Goal: Task Accomplishment & Management: Complete application form

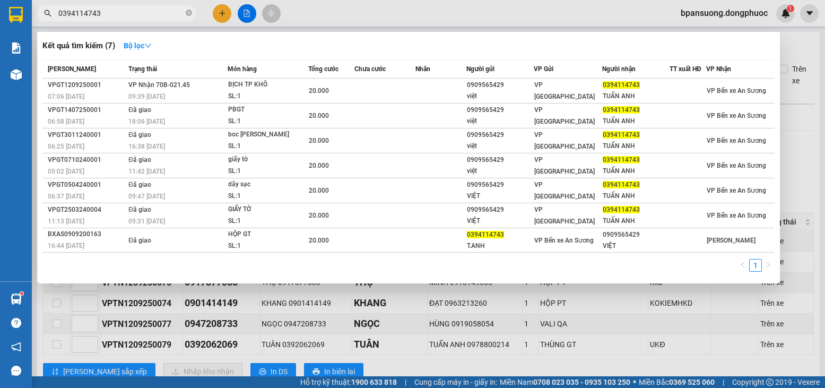
type input "0394114743"
click at [557, 6] on div at bounding box center [412, 194] width 825 height 388
click at [131, 13] on input "0394114743" at bounding box center [120, 13] width 125 height 12
click at [217, 15] on div at bounding box center [412, 194] width 825 height 388
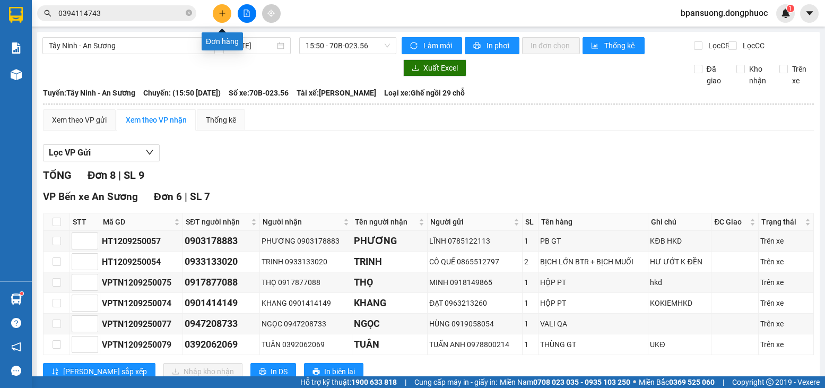
click at [217, 15] on button at bounding box center [222, 13] width 19 height 19
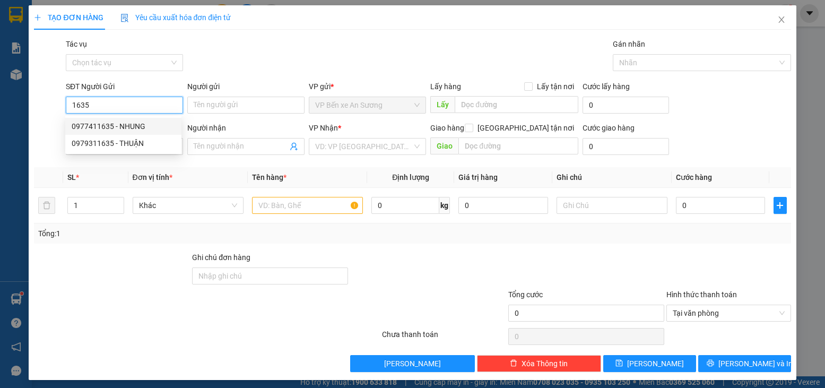
click at [111, 99] on input "1635" at bounding box center [124, 105] width 117 height 17
type input "0"
click at [128, 126] on div "0933360052 - CẢM" at bounding box center [123, 126] width 103 height 12
type input "0933360052"
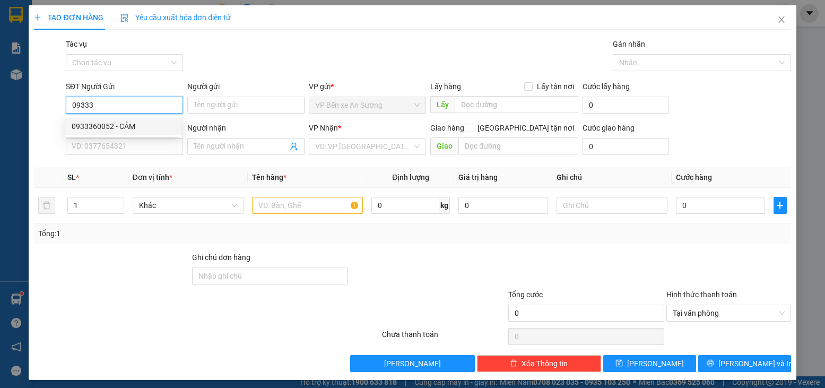
type input "CẢM"
type input "0967959552"
type input "CỦA"
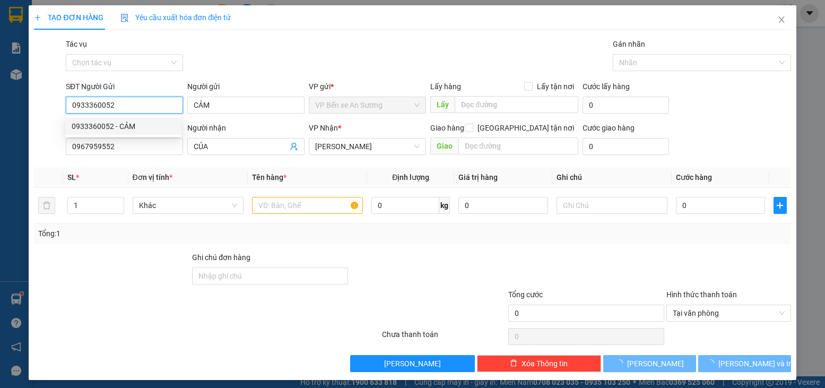
type input "20.000"
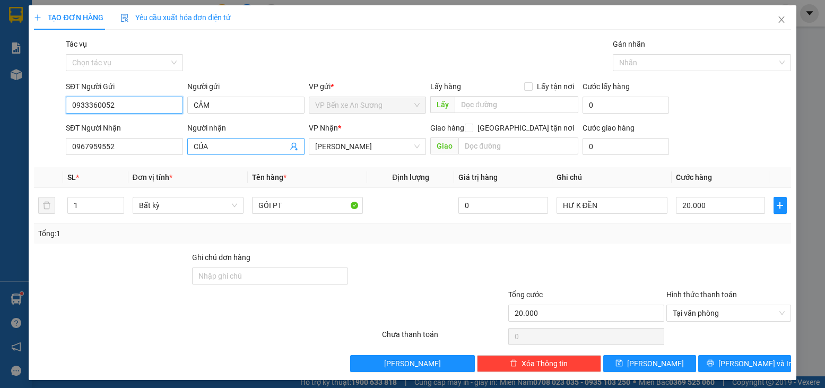
type input "0933360052"
click at [291, 147] on icon "user-add" at bounding box center [293, 147] width 7 height 8
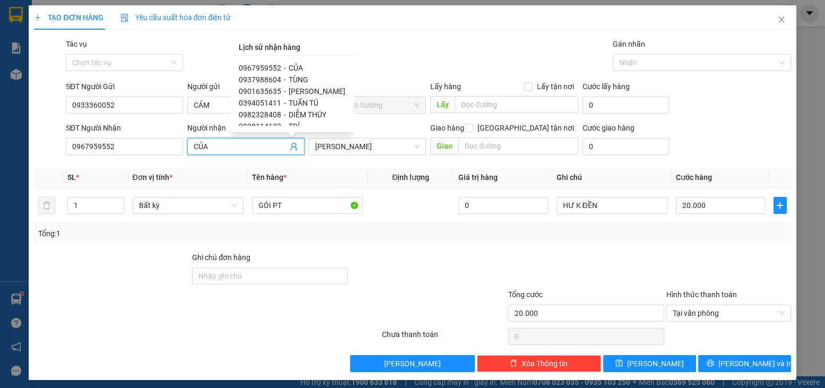
click at [292, 79] on span "TÙNG" at bounding box center [299, 79] width 20 height 8
type input "0937988604"
type input "TÙNG"
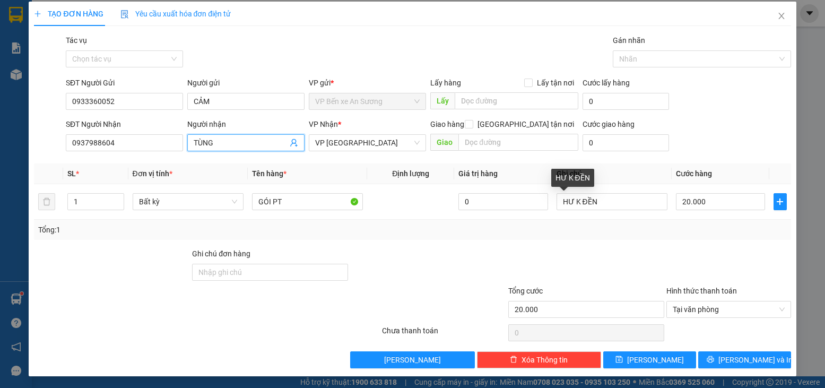
scroll to position [5, 0]
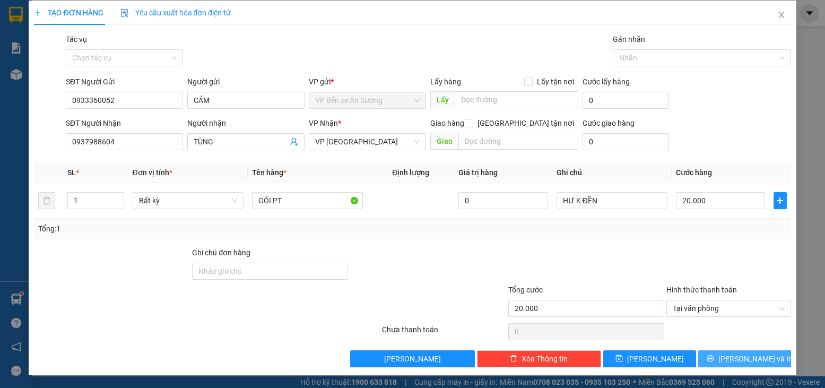
click at [744, 358] on span "[PERSON_NAME] và In" at bounding box center [756, 359] width 74 height 12
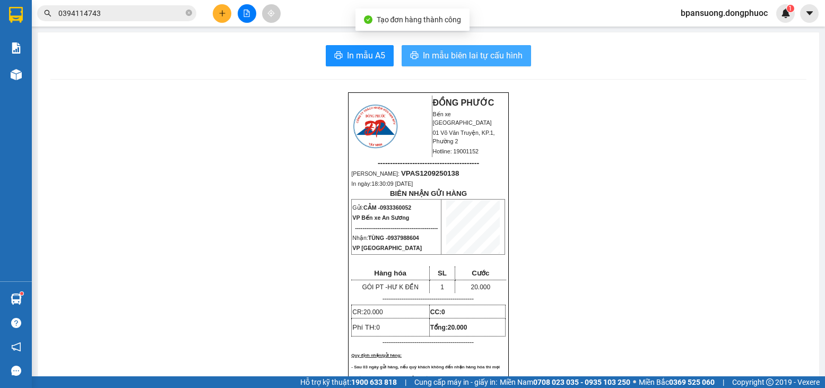
click at [510, 48] on button "In mẫu biên lai tự cấu hình" at bounding box center [467, 55] width 130 height 21
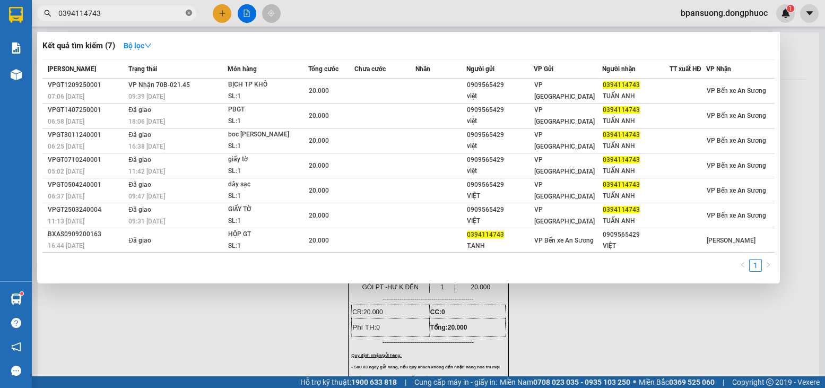
click at [186, 15] on icon "close-circle" at bounding box center [189, 13] width 6 height 6
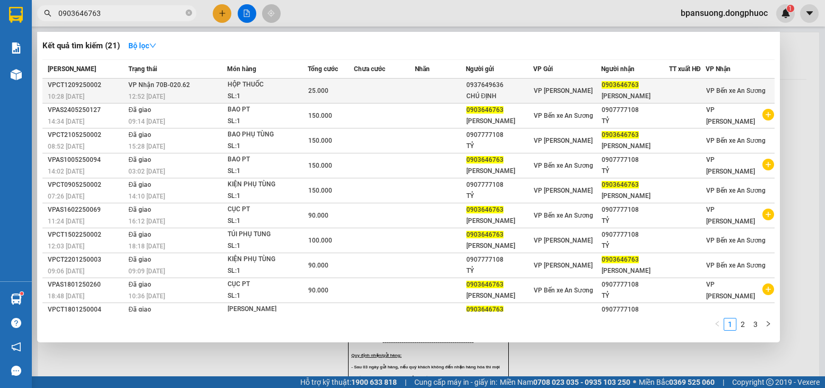
type input "0903646763"
click at [251, 94] on div "SL: 1" at bounding box center [268, 97] width 80 height 12
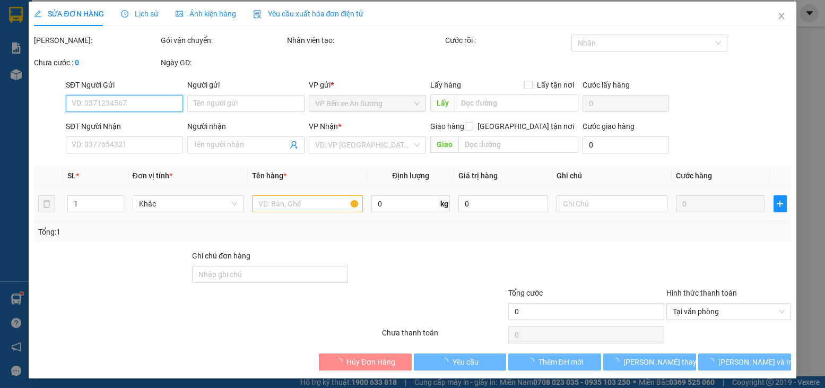
scroll to position [7, 0]
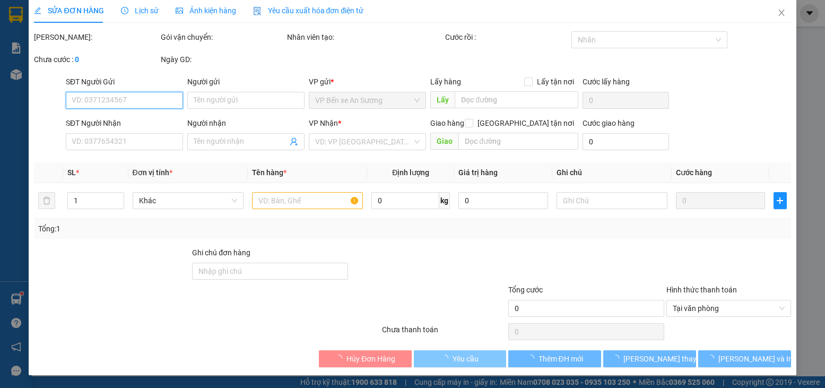
type input "0937649636"
type input "CHÚ ĐỊNH"
type input "0903646763"
type input "[PERSON_NAME]"
type input "25.000"
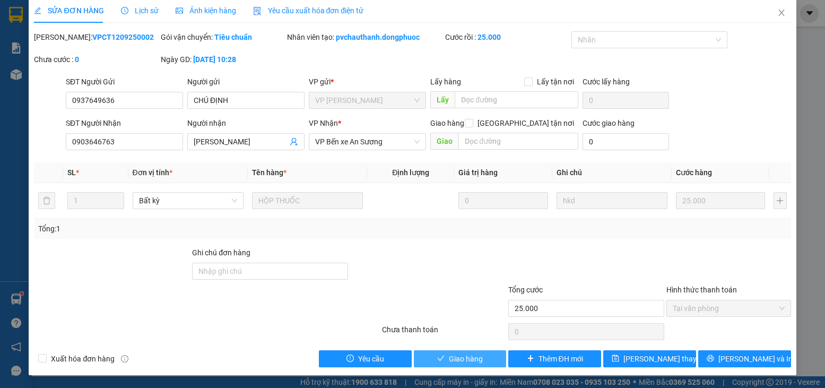
click at [459, 358] on span "Giao hàng" at bounding box center [466, 359] width 34 height 12
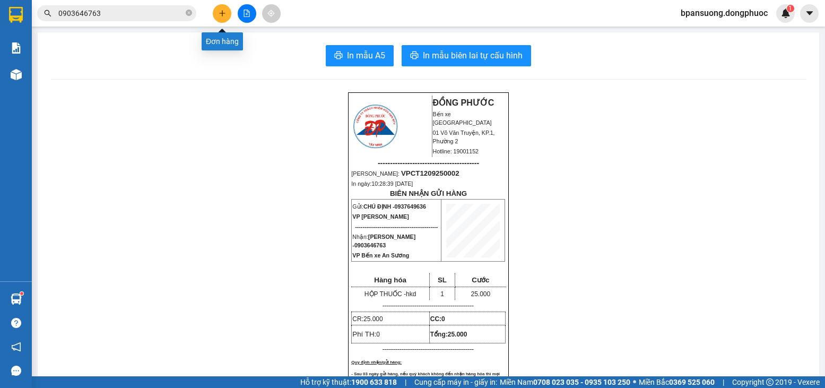
click at [226, 10] on button at bounding box center [222, 13] width 19 height 19
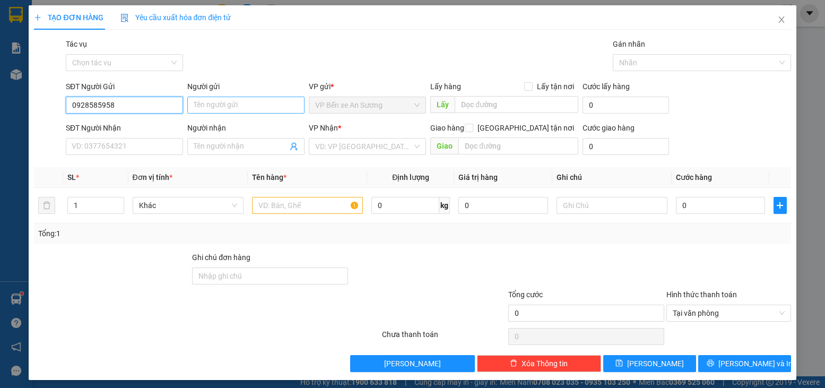
type input "0928585958"
click at [226, 102] on input "Người gửi" at bounding box center [245, 105] width 117 height 17
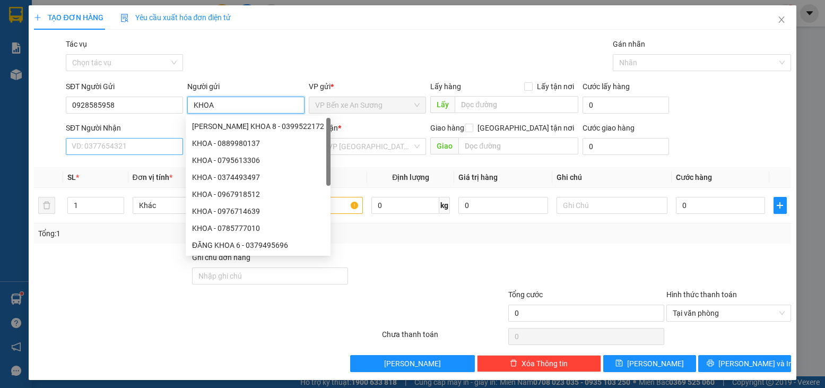
type input "KHOA"
click at [91, 142] on input "SĐT Người Nhận" at bounding box center [124, 146] width 117 height 17
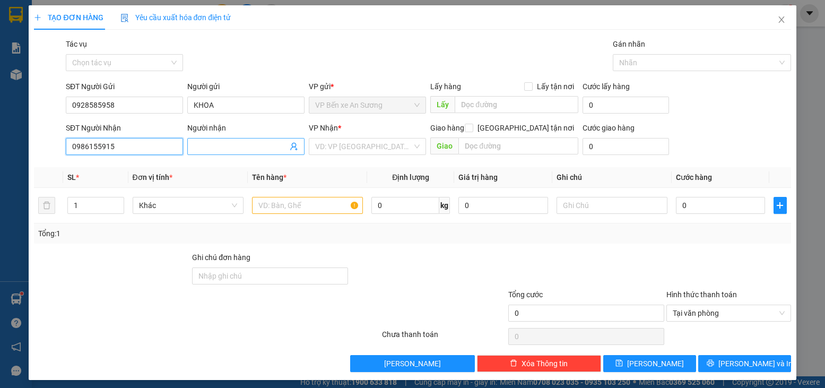
type input "0986155915"
click at [221, 151] on input "Người nhận" at bounding box center [241, 147] width 94 height 12
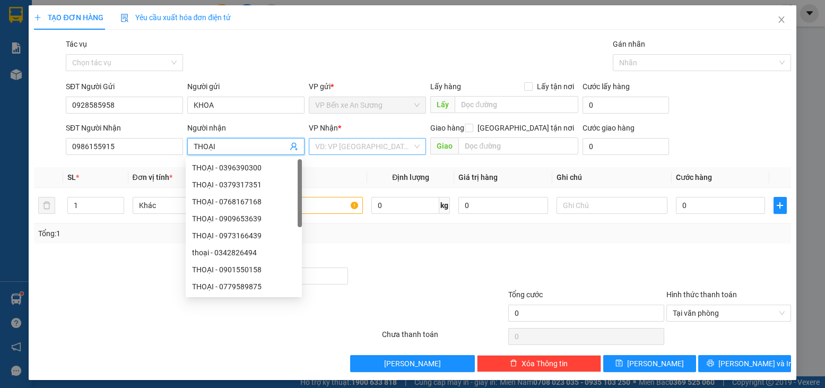
type input "THOẠI"
click at [351, 142] on input "search" at bounding box center [363, 147] width 97 height 16
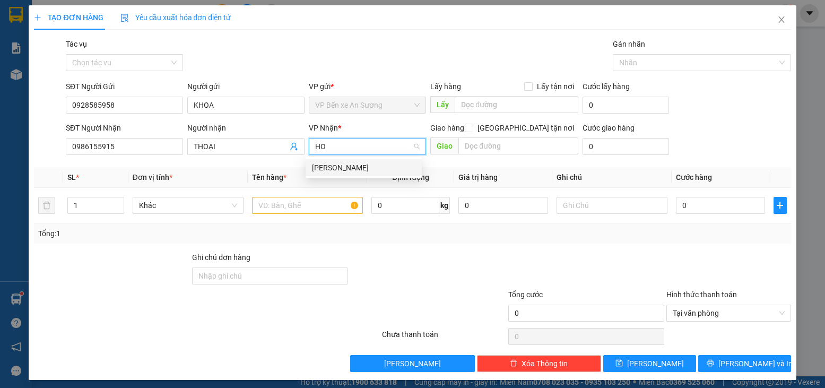
type input "HOA"
click at [337, 163] on div "[PERSON_NAME]" at bounding box center [363, 168] width 103 height 12
click at [306, 206] on input "text" at bounding box center [307, 205] width 111 height 17
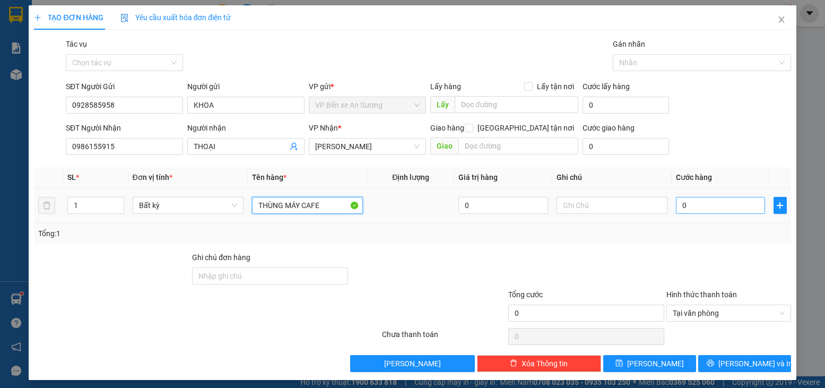
type input "THÙNG MÁY CAFE"
click at [697, 208] on input "0" at bounding box center [720, 205] width 89 height 17
type input "4"
type input "45"
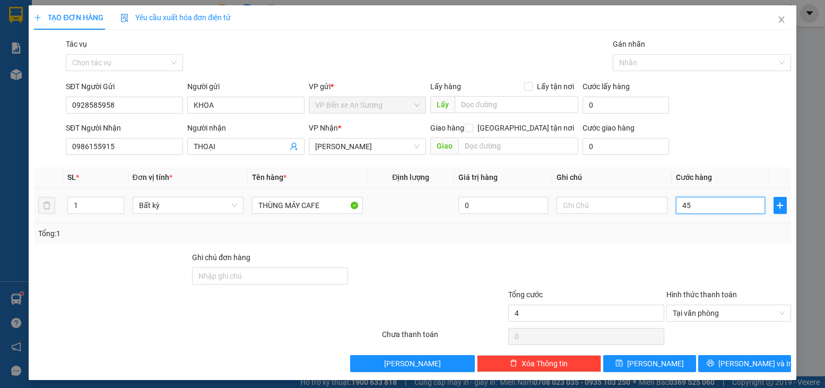
type input "45"
type input "45.000"
click at [648, 244] on div "Transit Pickup Surcharge Ids Transit Deliver Surcharge Ids Transit Deliver Surc…" at bounding box center [412, 205] width 757 height 334
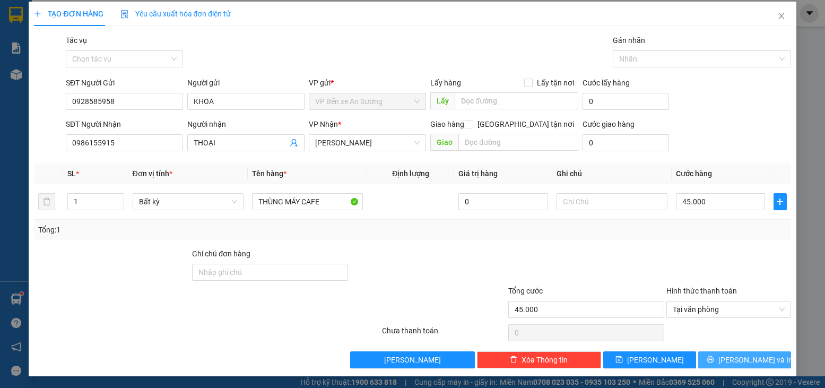
scroll to position [5, 0]
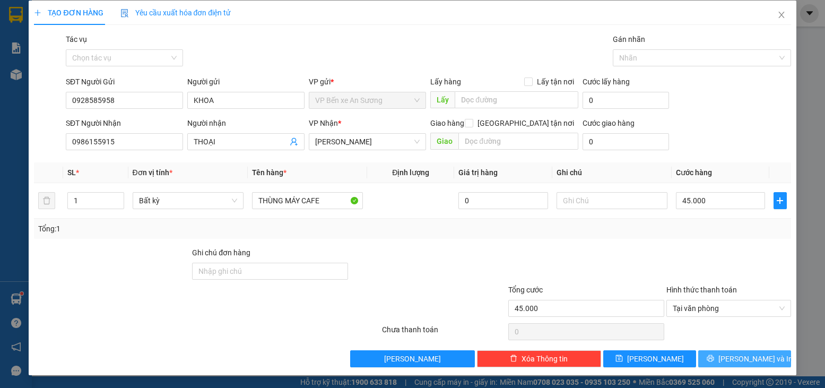
click at [750, 358] on span "[PERSON_NAME] và In" at bounding box center [756, 359] width 74 height 12
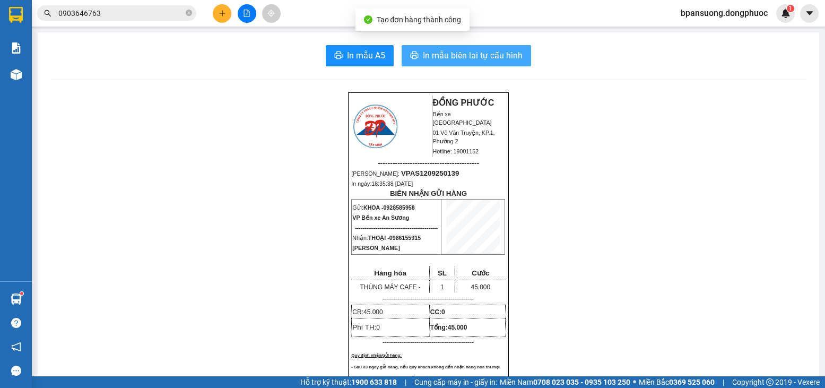
click at [502, 59] on span "In mẫu biên lai tự cấu hình" at bounding box center [473, 55] width 100 height 13
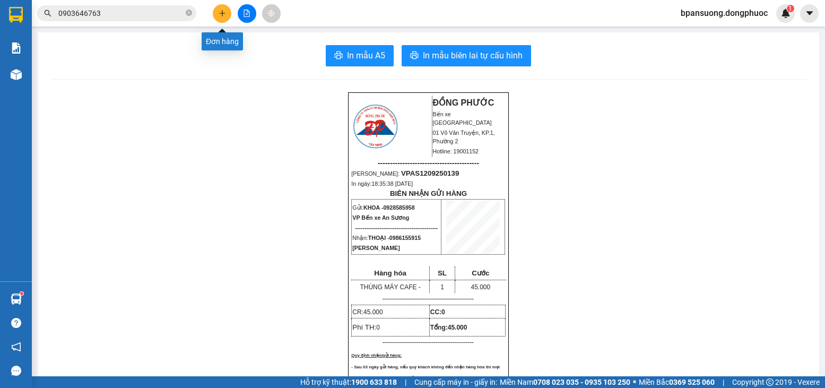
click at [222, 14] on icon "plus" at bounding box center [222, 13] width 7 height 7
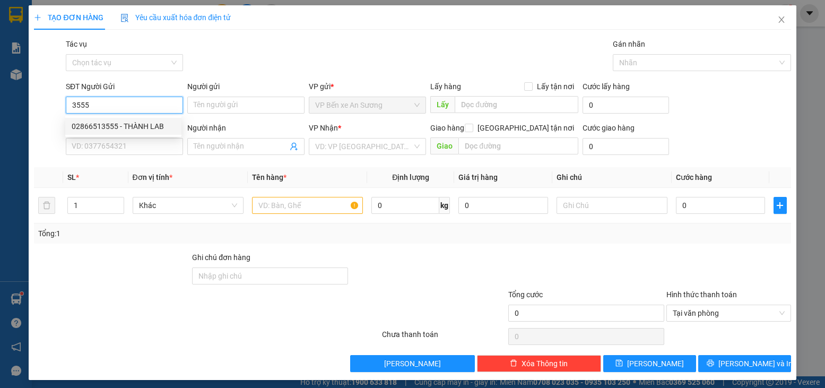
click at [138, 125] on div "02866513555 - THÀNH LAB" at bounding box center [123, 126] width 103 height 12
type input "02866513555"
type input "THÀNH LAB"
type input "0388484117"
type input "NK DUY"
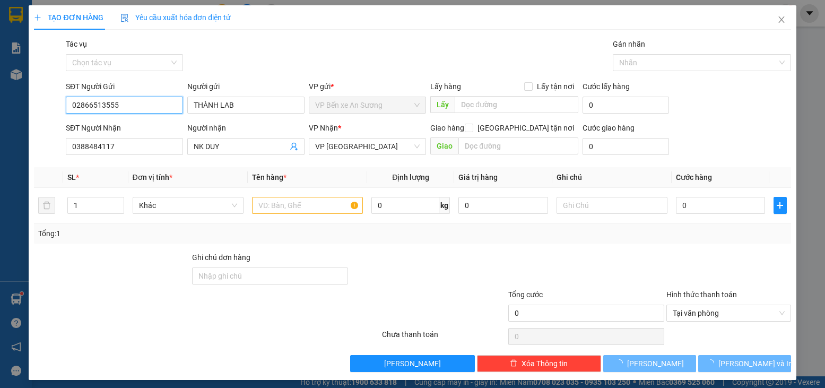
type input "20.000"
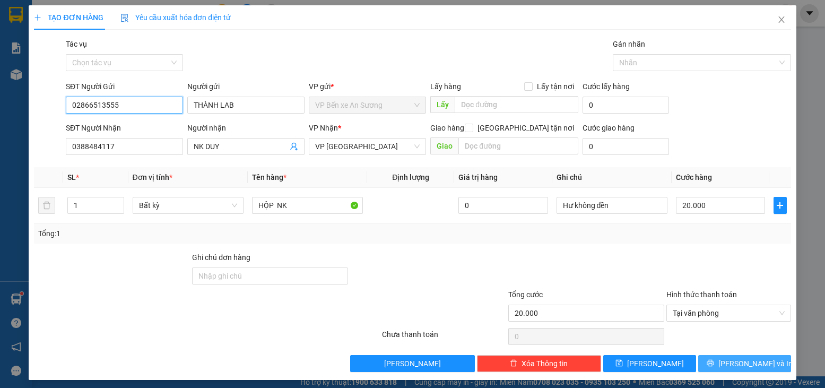
type input "02866513555"
click at [735, 364] on span "[PERSON_NAME] và In" at bounding box center [756, 364] width 74 height 12
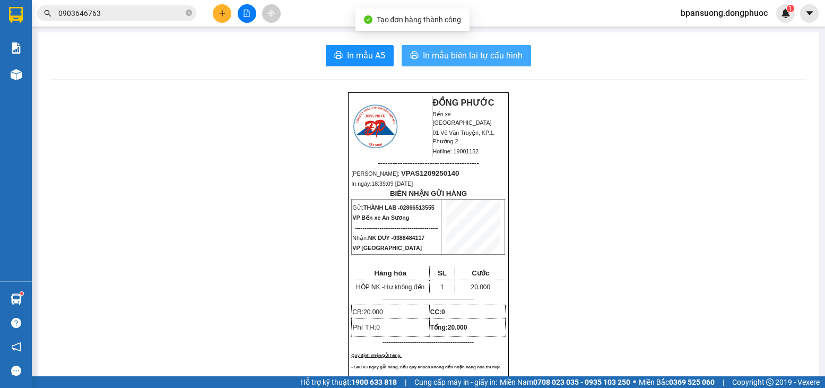
click at [485, 57] on span "In mẫu biên lai tự cấu hình" at bounding box center [473, 55] width 100 height 13
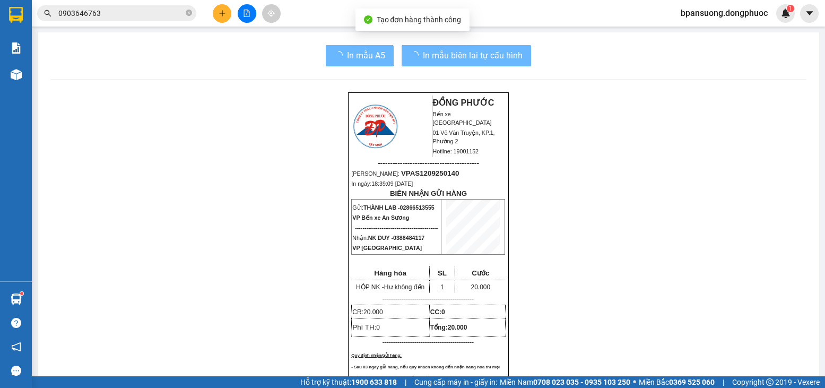
scroll to position [70, 0]
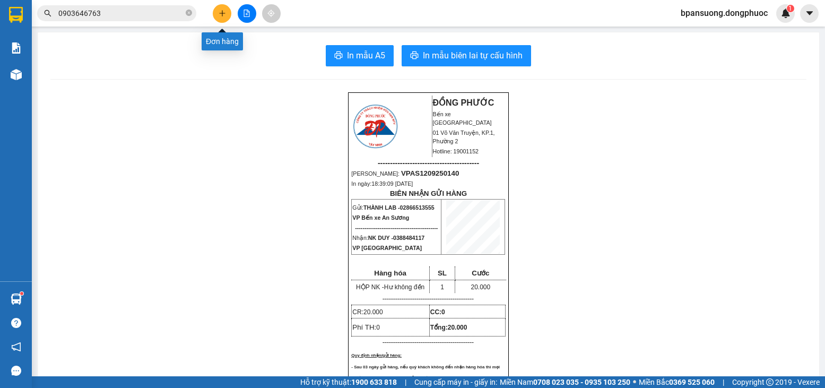
click at [227, 16] on button at bounding box center [222, 13] width 19 height 19
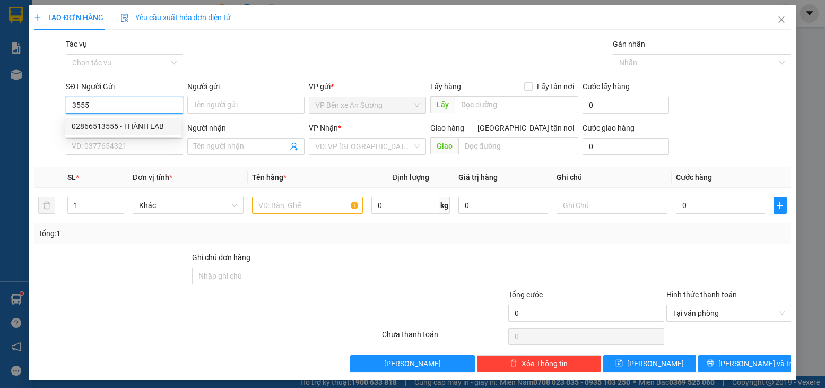
click at [125, 124] on div "02866513555 - THÀNH LAB" at bounding box center [123, 126] width 103 height 12
type input "02866513555"
type input "THÀNH LAB"
type input "0388484117"
type input "NK DUY"
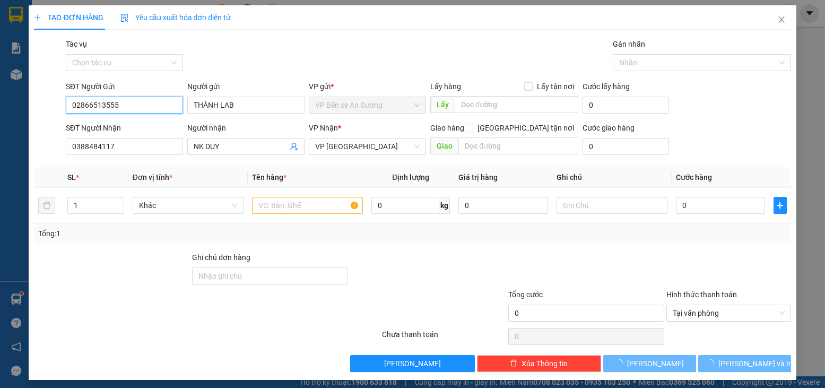
type input "20.000"
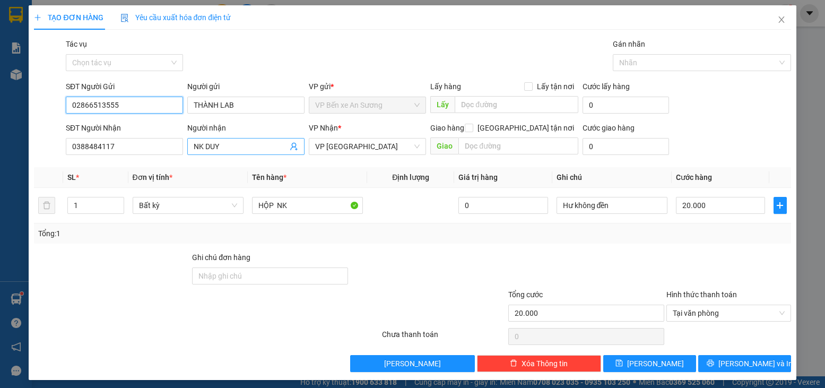
type input "02866513555"
click at [293, 148] on icon "user-add" at bounding box center [293, 147] width 7 height 8
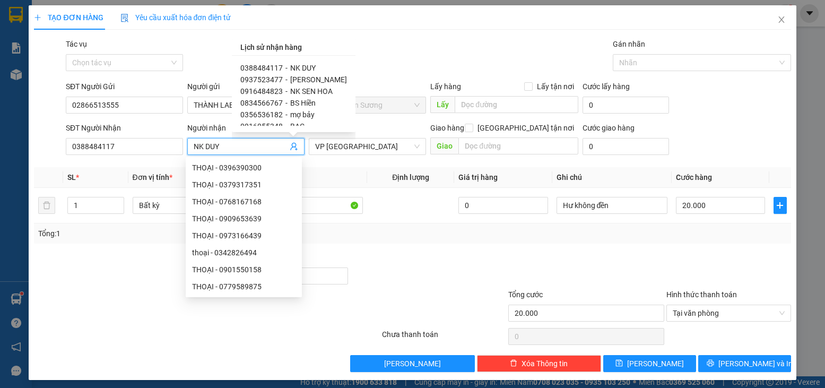
click at [309, 90] on span "NK SEN HOA" at bounding box center [311, 91] width 42 height 8
type input "0916484823"
type input "NK SEN HOA"
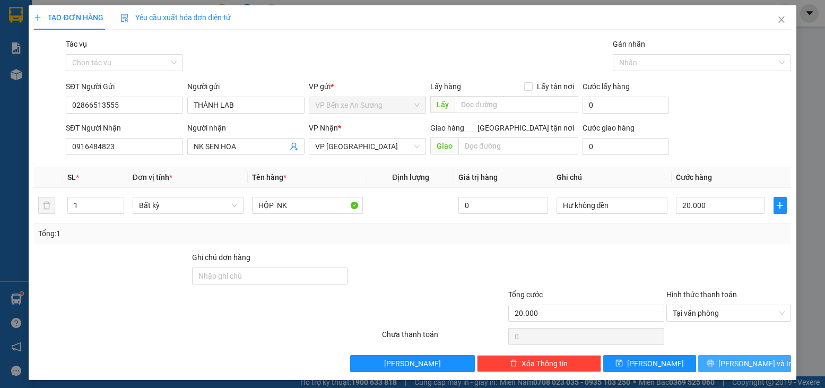
click at [731, 363] on span "[PERSON_NAME] và In" at bounding box center [756, 364] width 74 height 12
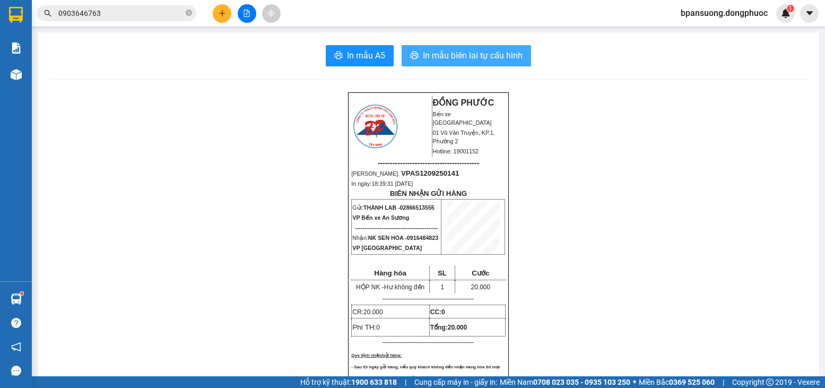
click at [486, 54] on span "In mẫu biên lai tự cấu hình" at bounding box center [473, 55] width 100 height 13
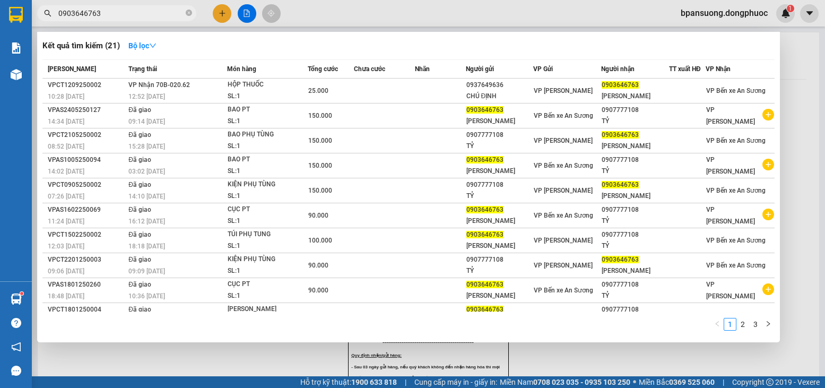
click at [126, 14] on input "0903646763" at bounding box center [120, 13] width 125 height 12
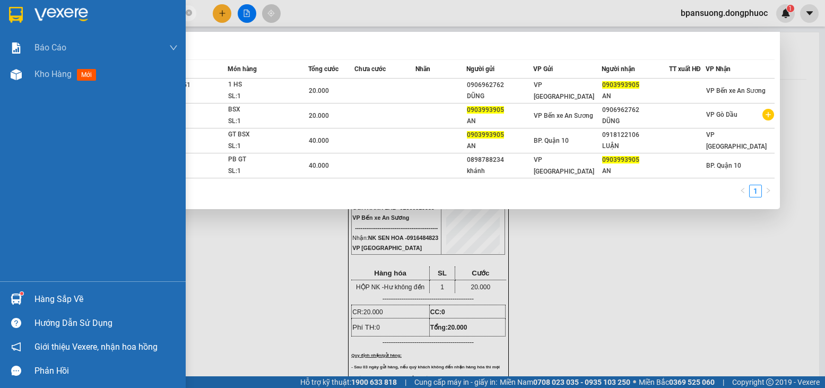
type input "0903993905"
click at [42, 296] on div "Hàng sắp về" at bounding box center [105, 299] width 143 height 16
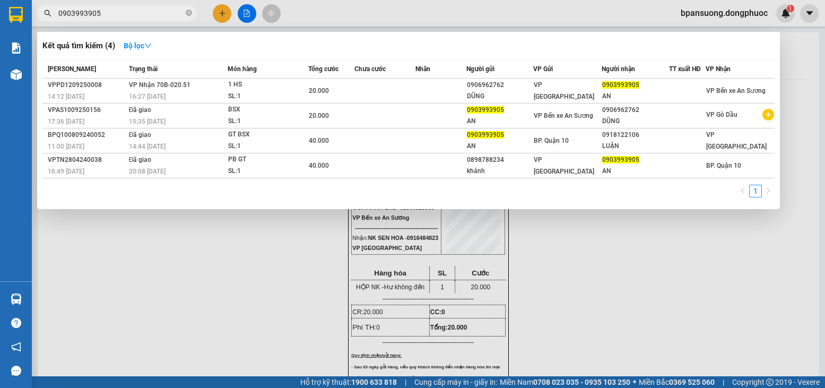
click at [353, 89] on section "Kết quả tìm kiếm ( 4 ) Bộ lọc Mã ĐH Trạng thái Món hàng Tổng cước Chưa cước Nhã…" at bounding box center [412, 194] width 825 height 388
click at [353, 89] on div "20.000" at bounding box center [331, 91] width 45 height 12
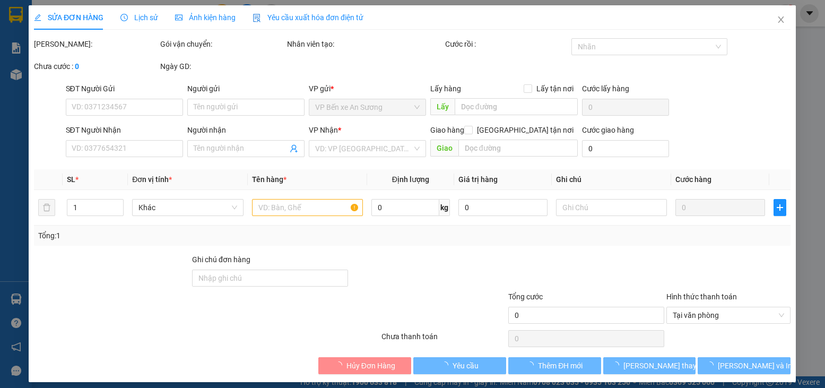
type input "0906962762"
type input "DŨNG"
type input "0903993905"
type input "AN"
type input "20.000"
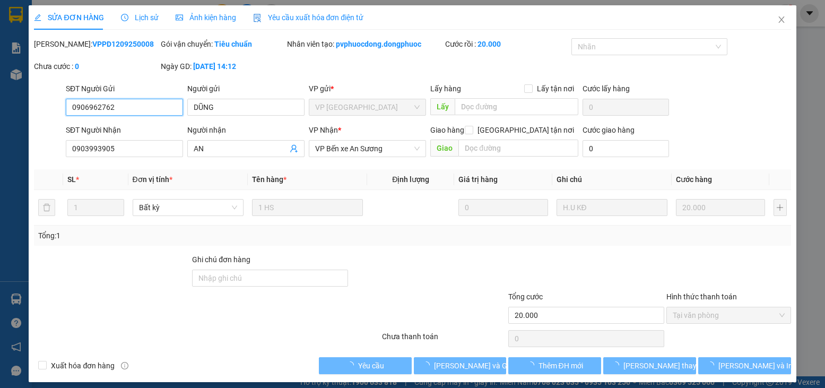
scroll to position [3, 0]
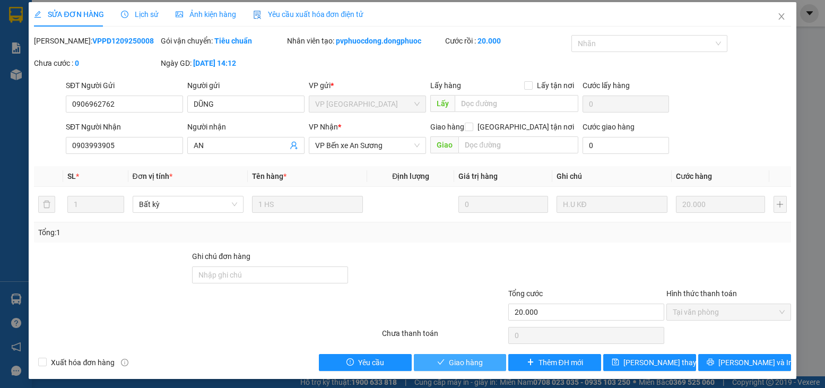
click at [464, 358] on span "Giao hàng" at bounding box center [466, 363] width 34 height 12
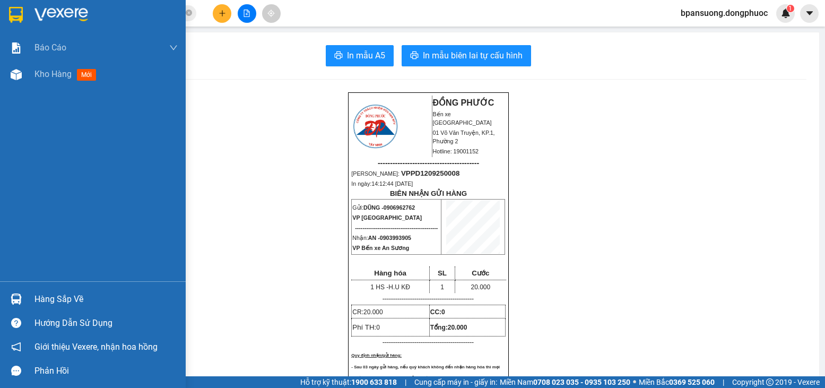
click at [56, 300] on div "Hàng sắp về" at bounding box center [105, 299] width 143 height 16
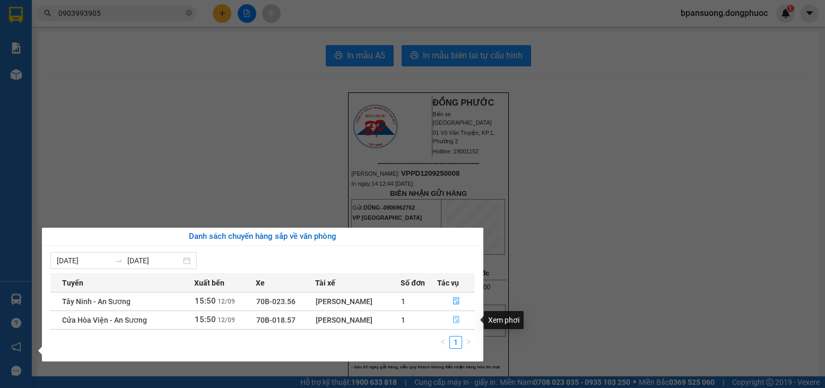
click at [460, 322] on icon "file-done" at bounding box center [456, 319] width 7 height 7
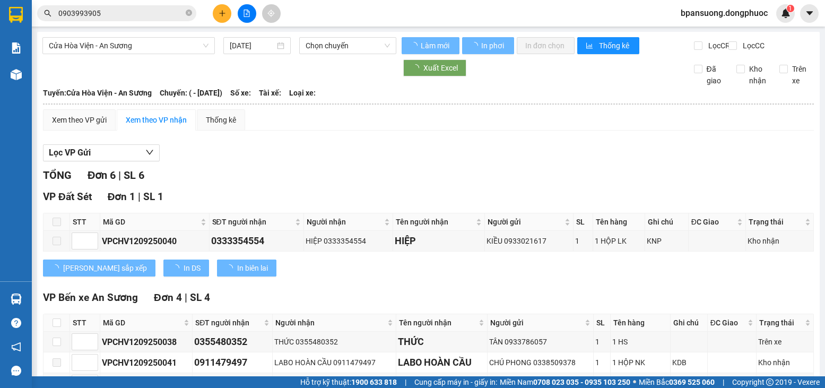
scroll to position [159, 0]
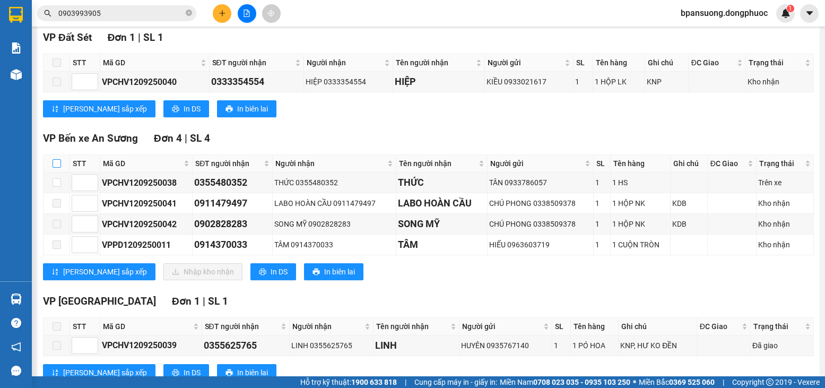
click at [58, 168] on input "checkbox" at bounding box center [57, 163] width 8 height 8
checkbox input "true"
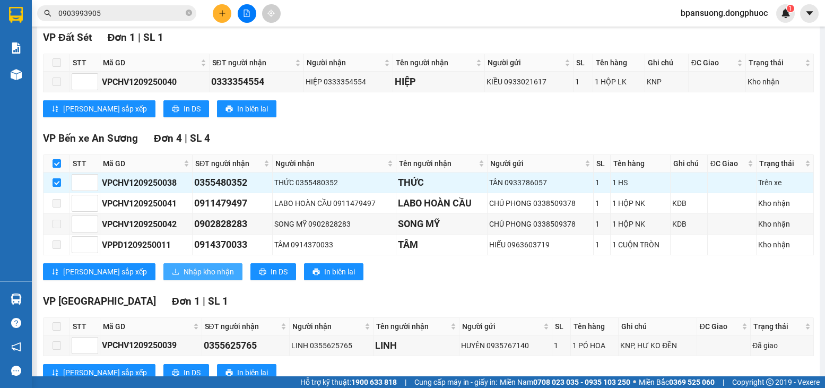
click at [184, 278] on span "Nhập kho nhận" at bounding box center [209, 272] width 50 height 12
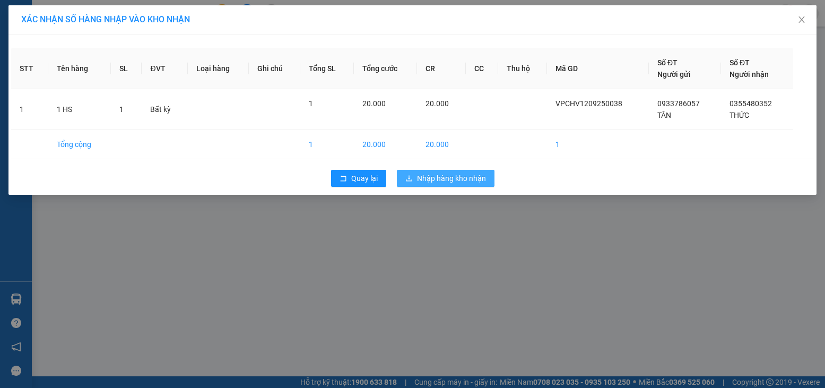
click at [428, 184] on button "Nhập hàng kho nhận" at bounding box center [446, 178] width 98 height 17
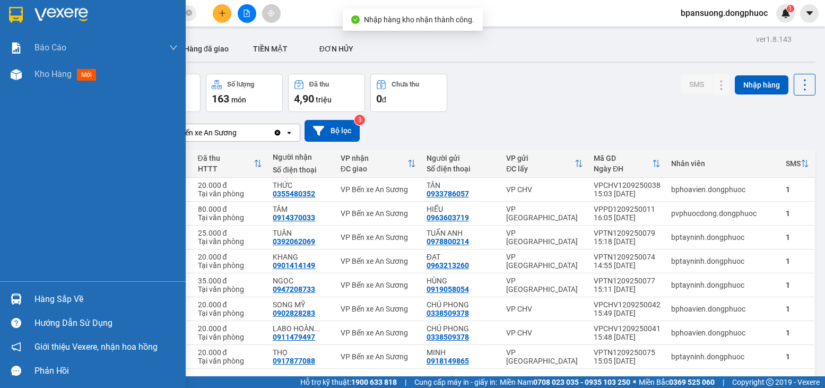
click at [21, 303] on img at bounding box center [16, 299] width 11 height 11
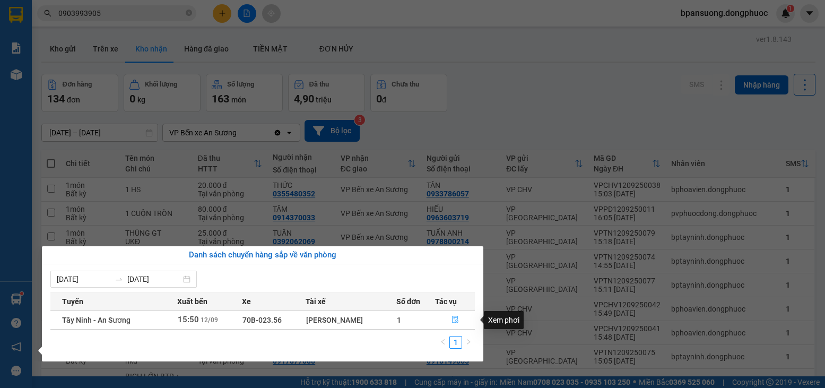
click at [452, 320] on icon "file-done" at bounding box center [455, 319] width 7 height 7
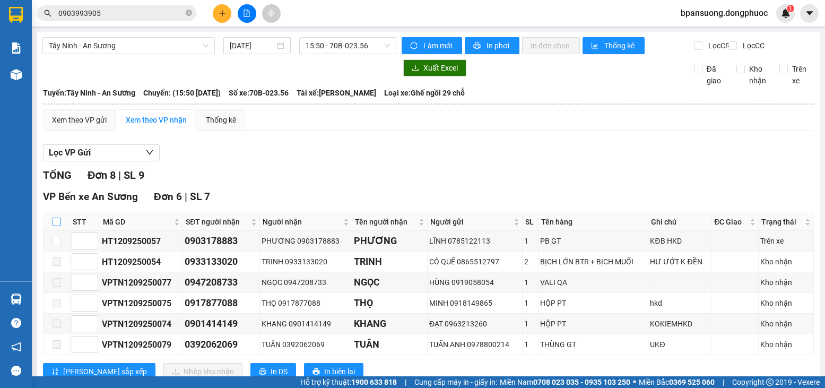
click at [60, 226] on input "checkbox" at bounding box center [57, 222] width 8 height 8
checkbox input "true"
